Goal: Information Seeking & Learning: Compare options

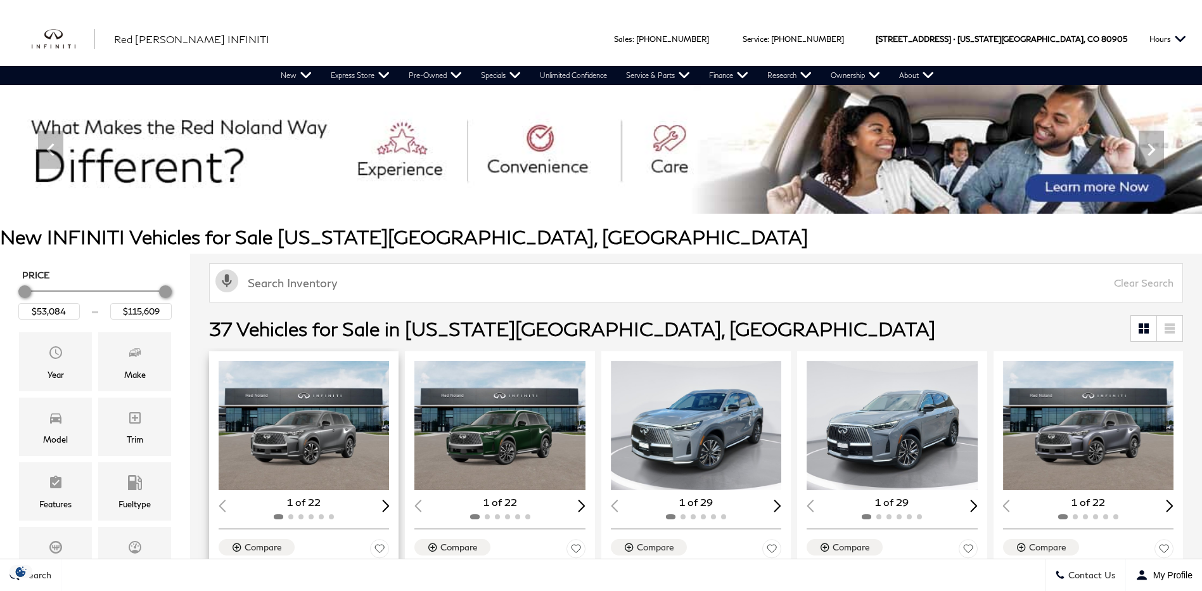
click at [301, 361] on img "1 / 2" at bounding box center [305, 425] width 172 height 129
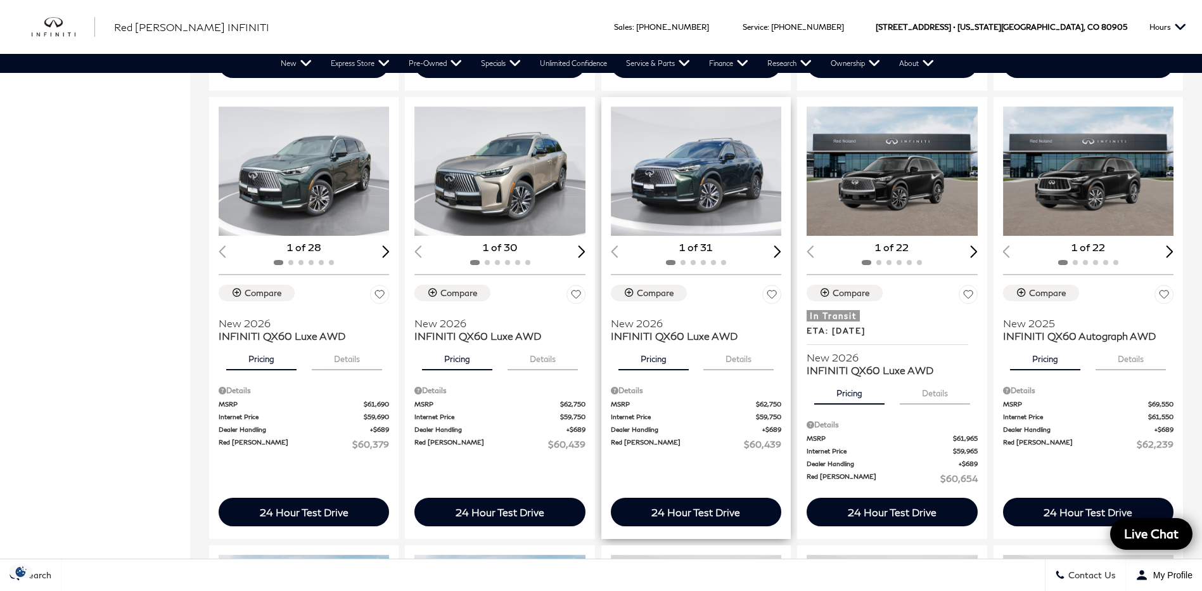
scroll to position [824, 0]
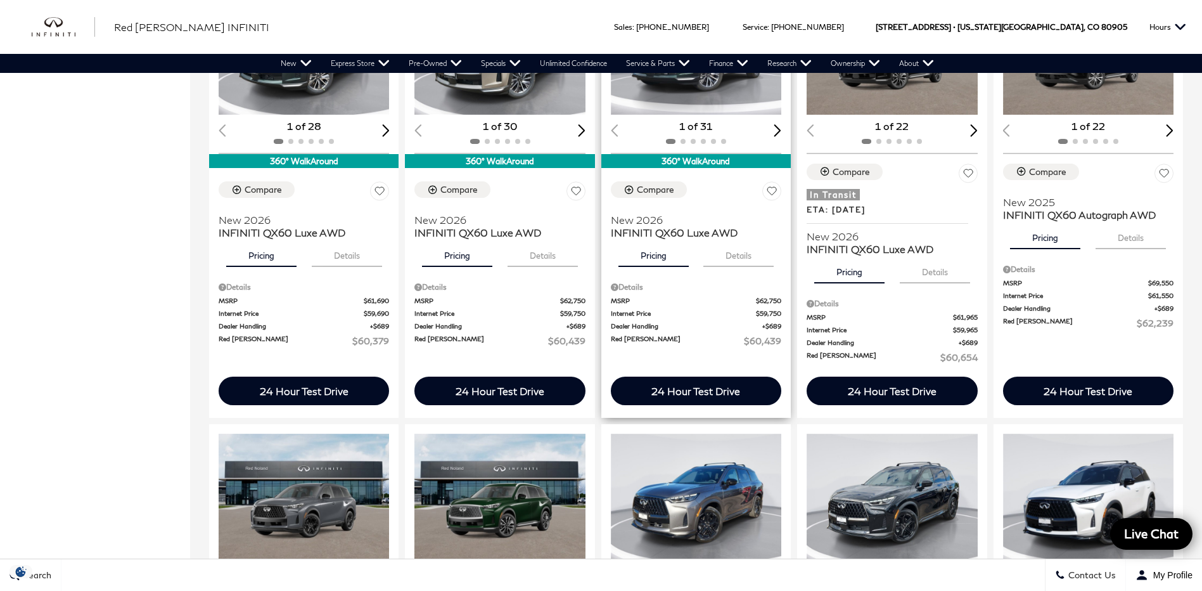
click at [698, 174] on div "Compare New 2026 INFINITI QX60 Luxe AWD Pricing Details Details MSRP $62,750 In…" at bounding box center [695, 264] width 189 height 185
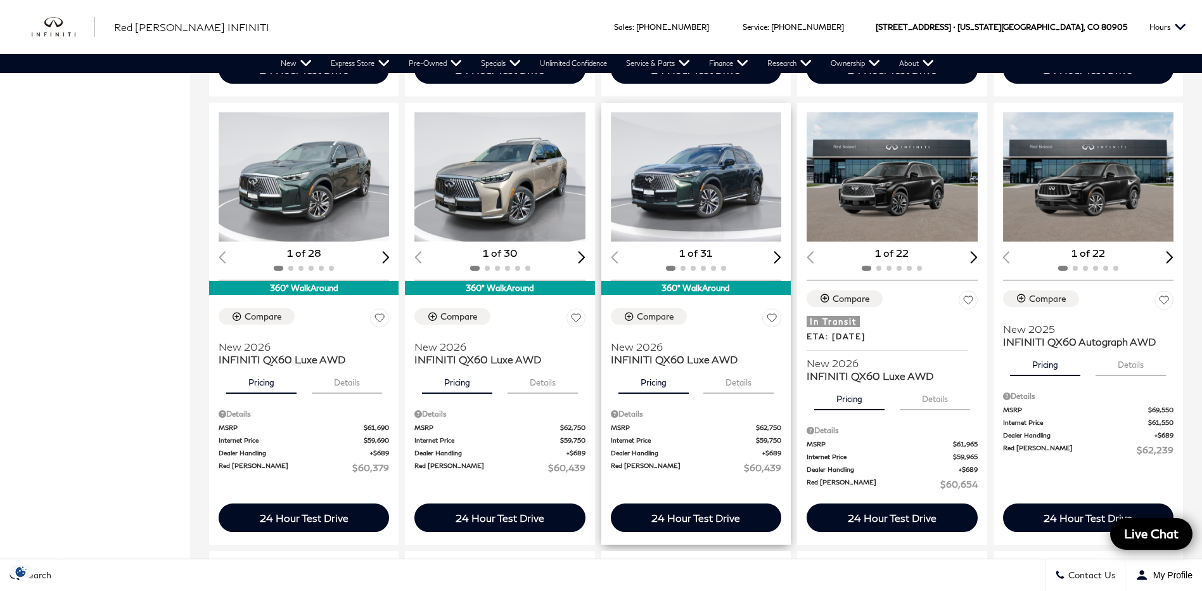
scroll to position [0, 0]
click at [708, 193] on img "1 / 2" at bounding box center [697, 176] width 172 height 129
